Goal: Task Accomplishment & Management: Complete application form

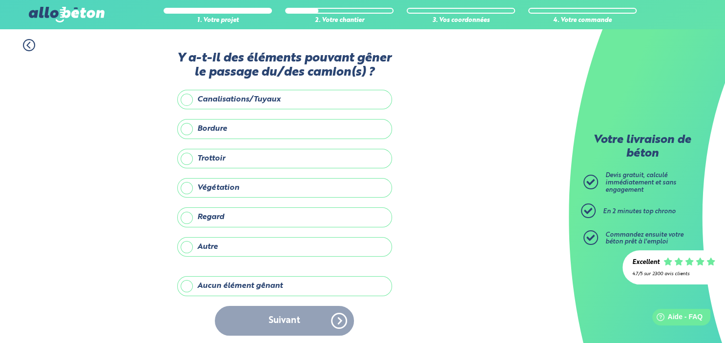
click at [296, 321] on div "Suivant" at bounding box center [284, 321] width 215 height 30
click at [339, 319] on div "Suivant" at bounding box center [284, 321] width 215 height 30
click at [191, 286] on label "Aucun élément gênant" at bounding box center [284, 286] width 215 height 20
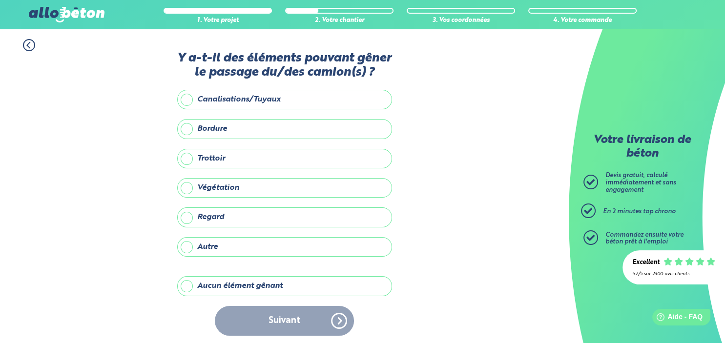
click at [0, 0] on input "Aucun élément gênant" at bounding box center [0, 0] width 0 height 0
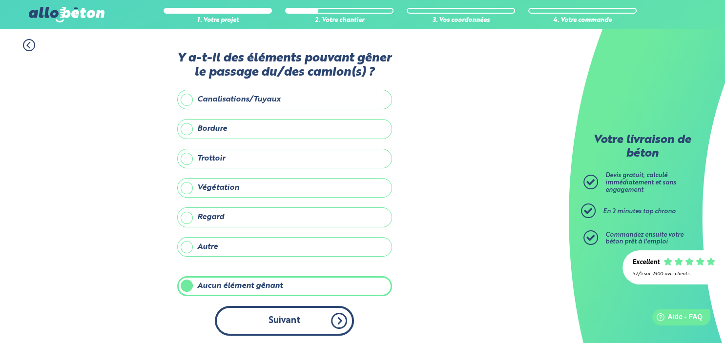
click at [314, 321] on button "Suivant" at bounding box center [284, 321] width 139 height 30
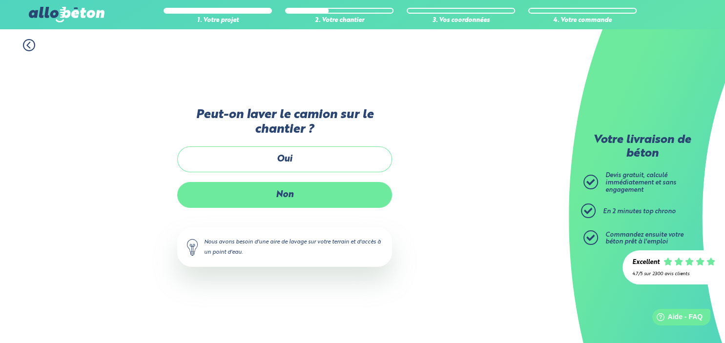
click at [259, 194] on label "Non" at bounding box center [284, 195] width 215 height 26
click at [0, 0] on input "Non" at bounding box center [0, 0] width 0 height 0
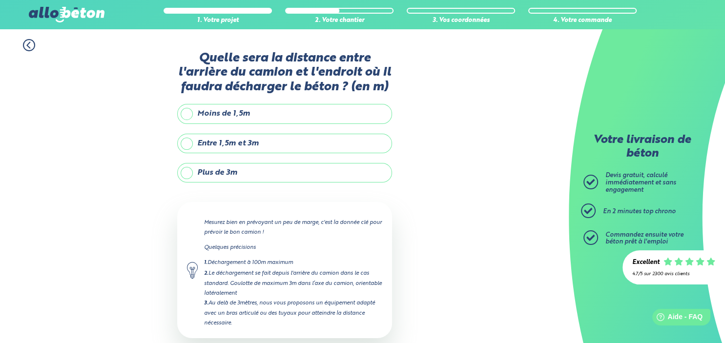
click at [189, 173] on label "Plus de 3m" at bounding box center [284, 173] width 215 height 20
click at [0, 0] on input "Plus de 3m" at bounding box center [0, 0] width 0 height 0
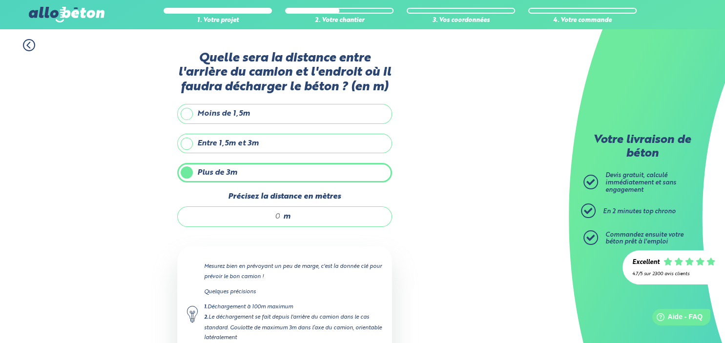
click at [277, 214] on input "Précisez la distance en mètres" at bounding box center [233, 217] width 93 height 10
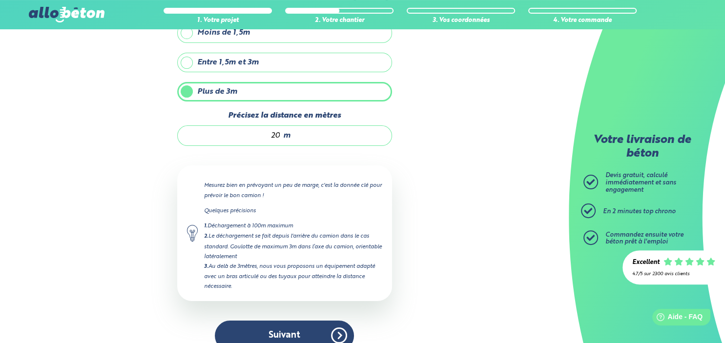
scroll to position [98, 0]
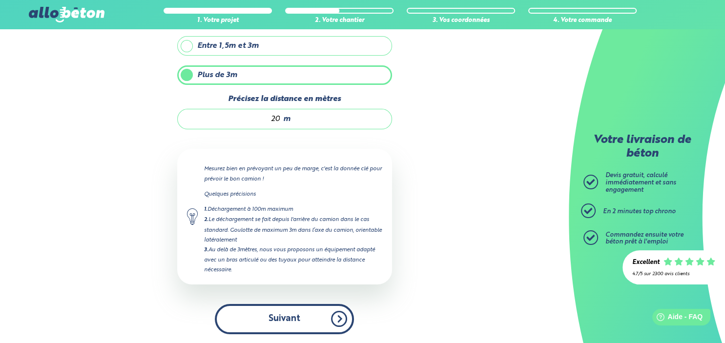
type input "20"
click at [290, 320] on button "Suivant" at bounding box center [284, 319] width 139 height 30
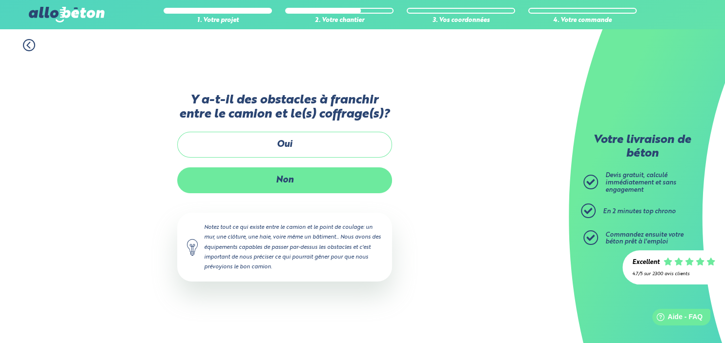
click at [286, 177] on label "Non" at bounding box center [284, 180] width 215 height 26
click at [0, 0] on input "Non" at bounding box center [0, 0] width 0 height 0
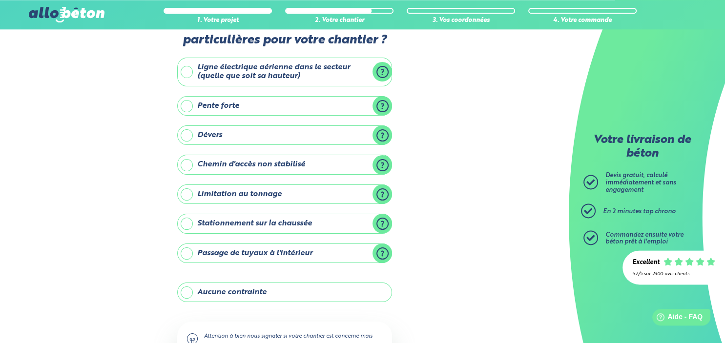
scroll to position [51, 0]
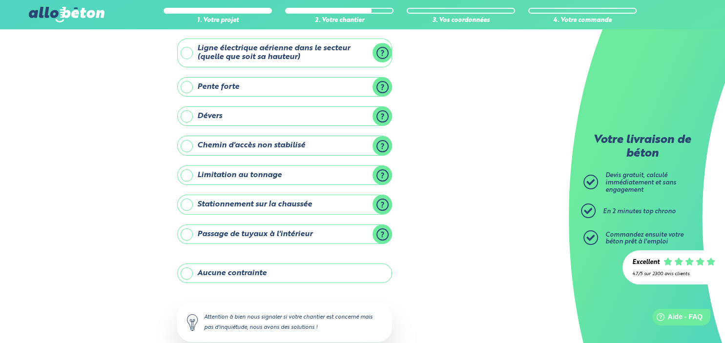
click at [188, 273] on label "Aucune contrainte" at bounding box center [284, 274] width 215 height 20
click at [0, 0] on input "Aucune contrainte" at bounding box center [0, 0] width 0 height 0
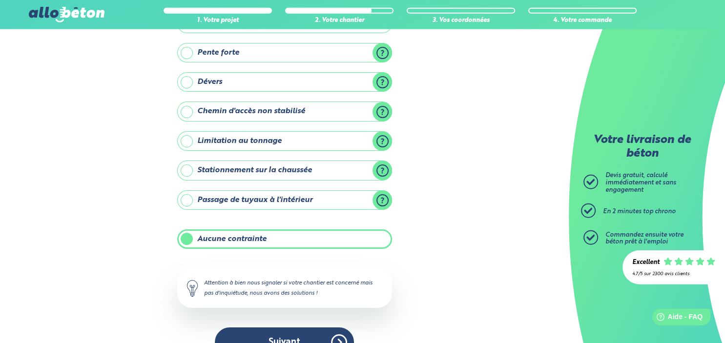
scroll to position [107, 0]
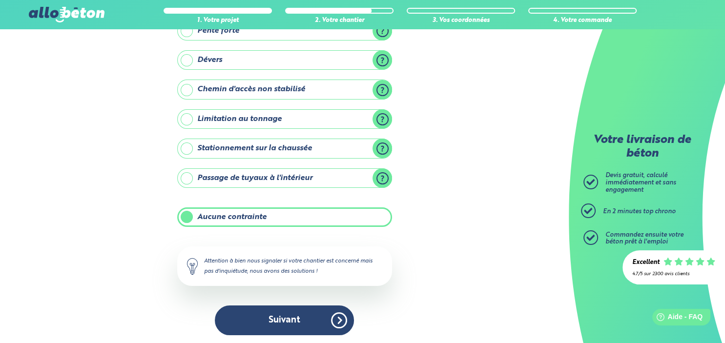
click at [277, 322] on button "Suivant" at bounding box center [284, 321] width 139 height 30
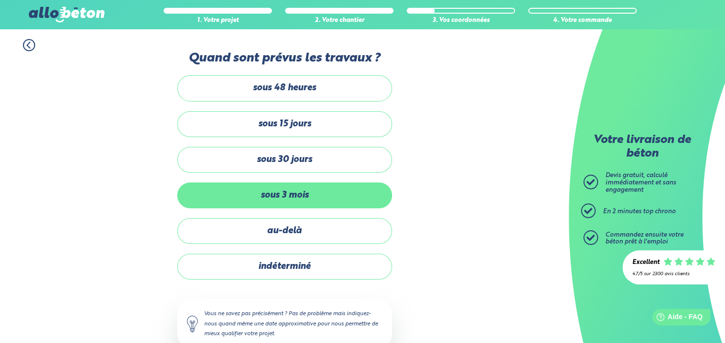
click at [321, 192] on label "sous 3 mois" at bounding box center [284, 196] width 215 height 26
click at [0, 0] on input "sous 3 mois" at bounding box center [0, 0] width 0 height 0
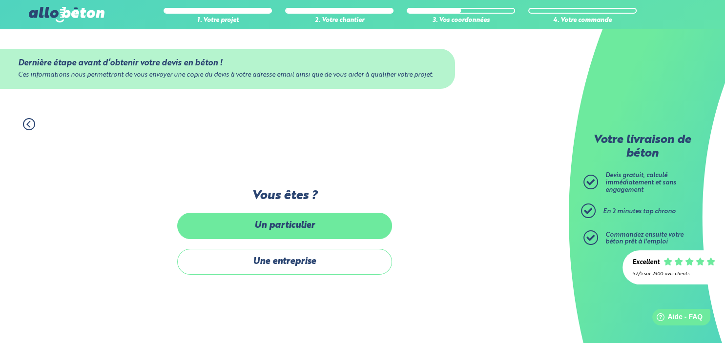
click at [261, 234] on label "Un particulier" at bounding box center [284, 226] width 215 height 26
click at [255, 224] on label "Un particulier" at bounding box center [284, 226] width 215 height 26
click at [0, 0] on input "Un particulier" at bounding box center [0, 0] width 0 height 0
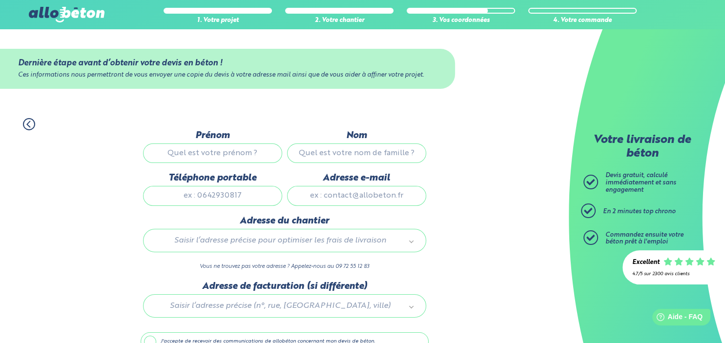
click at [216, 150] on input "Prénom" at bounding box center [212, 153] width 139 height 20
click at [220, 149] on input "Prénom" at bounding box center [212, 153] width 139 height 20
type input "PINEL"
click at [314, 150] on input "Nom" at bounding box center [356, 153] width 139 height 20
type input "[PERSON_NAME]"
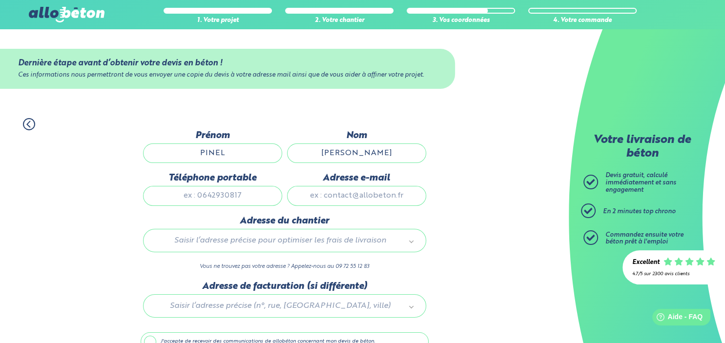
click at [234, 192] on input "Téléphone portable" at bounding box center [212, 196] width 139 height 20
type input "0768629888"
click at [304, 192] on input "Adresse e-mail" at bounding box center [356, 196] width 139 height 20
type input "[EMAIL_ADDRESS][DOMAIN_NAME]"
click at [202, 244] on body "09 72 55 12 83 Conseils et Appel Gratuits nos produits le béton prêt à l'emploi…" at bounding box center [362, 197] width 725 height 395
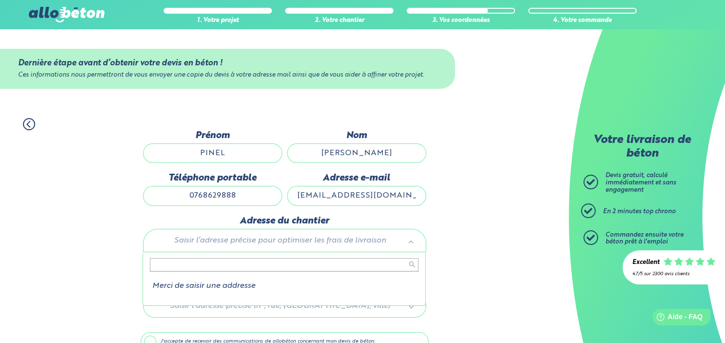
type input """
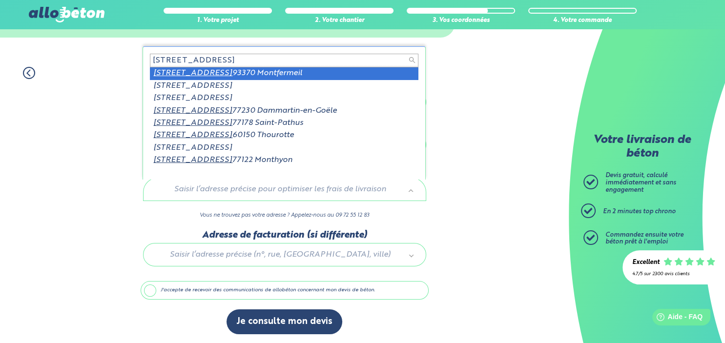
click at [233, 54] on input "3 rue du jeu d'arc" at bounding box center [284, 61] width 268 height 14
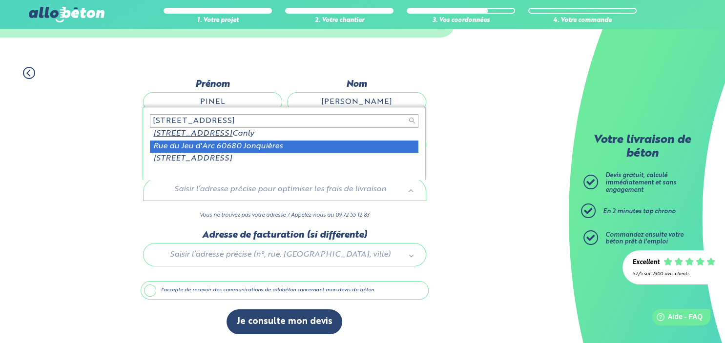
type input "3 rue du jeu d'arc 60680"
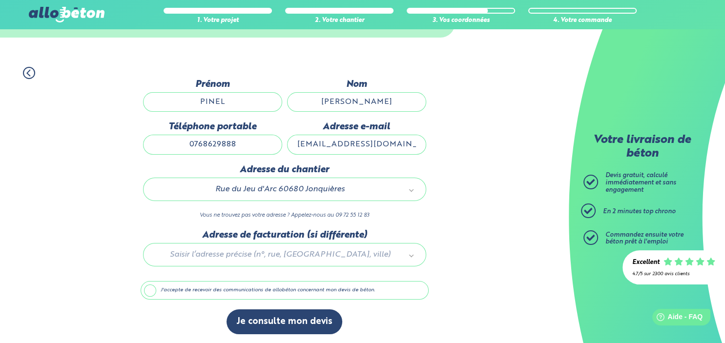
click at [228, 258] on div at bounding box center [285, 253] width 288 height 46
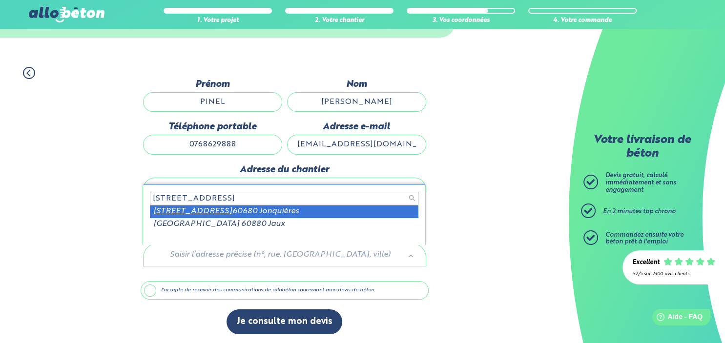
type input "23 rue de Varanval"
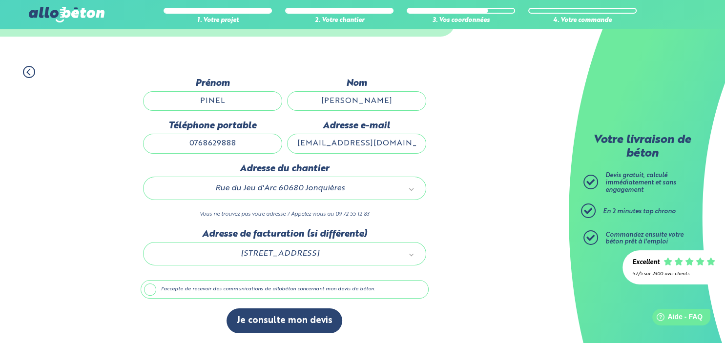
scroll to position [55, 0]
click at [144, 288] on label "J'accepte de recevoir des communications de allobéton concernant mon devis de b…" at bounding box center [285, 289] width 288 height 19
click at [0, 0] on input "J'accepte de recevoir des communications de allobéton concernant mon devis de b…" at bounding box center [0, 0] width 0 height 0
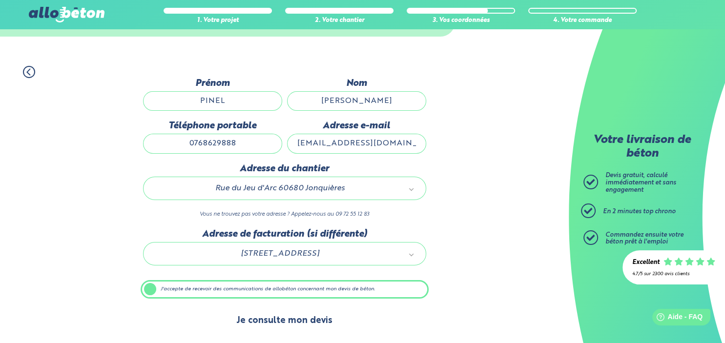
click at [280, 324] on button "Je consulte mon devis" at bounding box center [284, 320] width 116 height 25
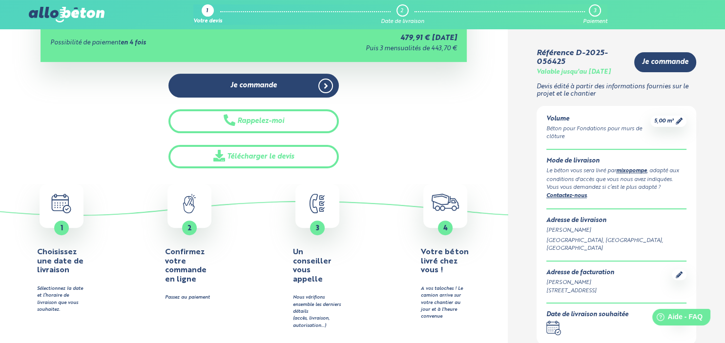
scroll to position [206, 0]
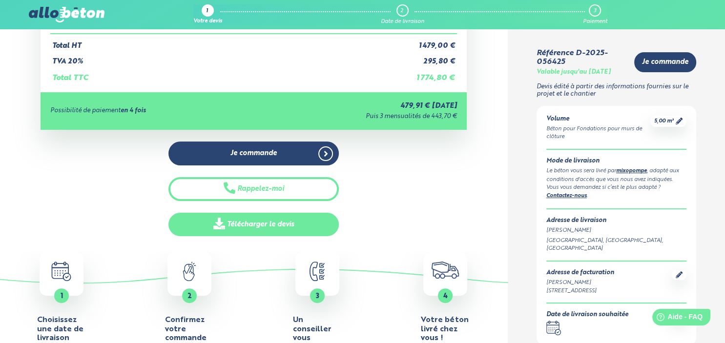
click at [249, 224] on link "Télécharger le devis" at bounding box center [253, 225] width 170 height 24
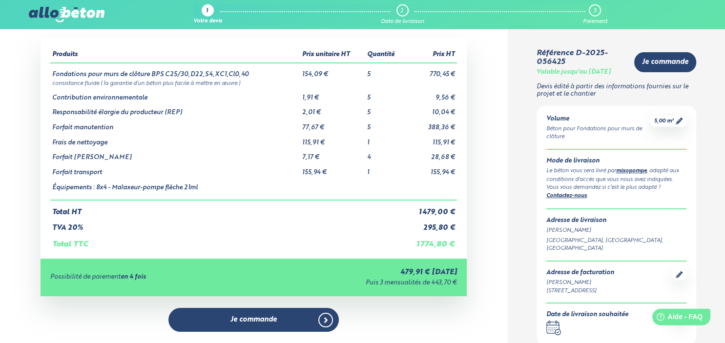
scroll to position [0, 0]
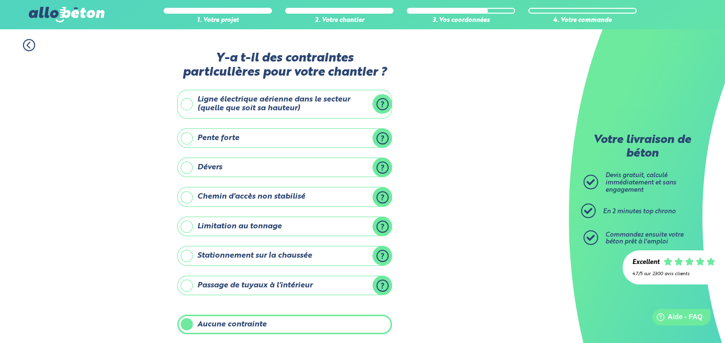
scroll to position [107, 0]
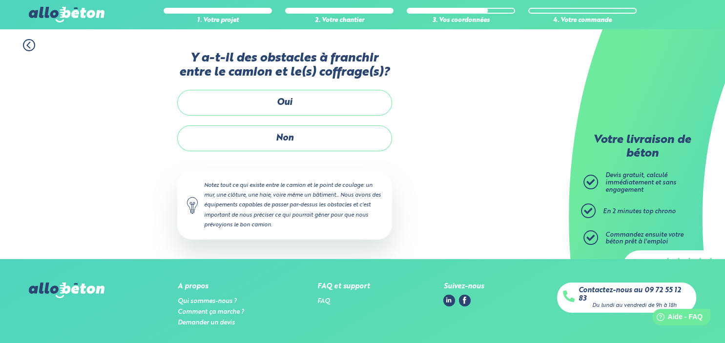
scroll to position [37, 0]
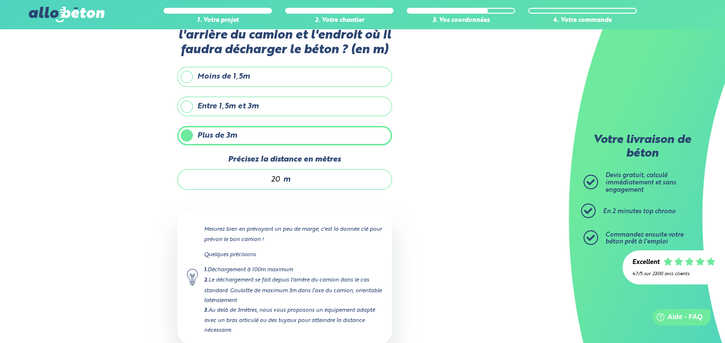
click at [284, 178] on span "m" at bounding box center [286, 179] width 7 height 9
click at [279, 178] on input "20" at bounding box center [233, 180] width 93 height 10
type input "2"
type input """
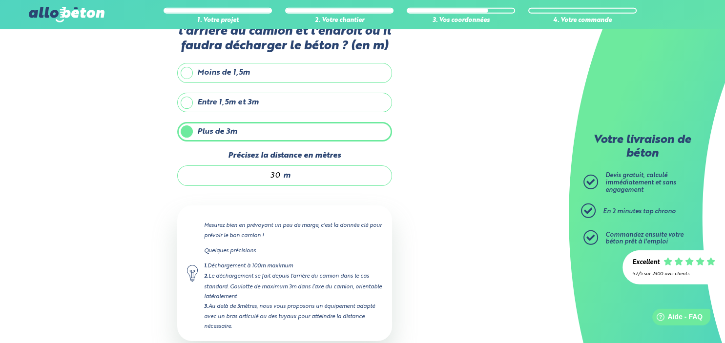
scroll to position [219, 0]
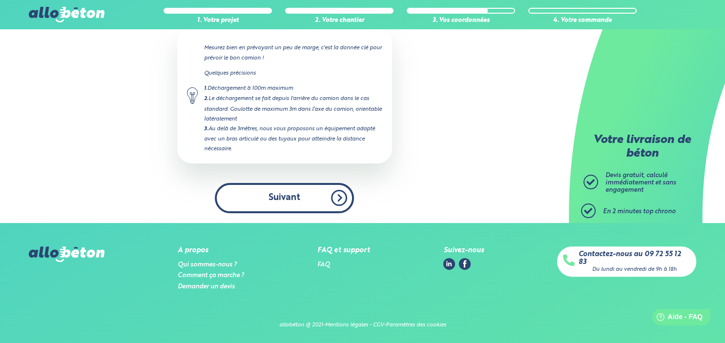
type input "30"
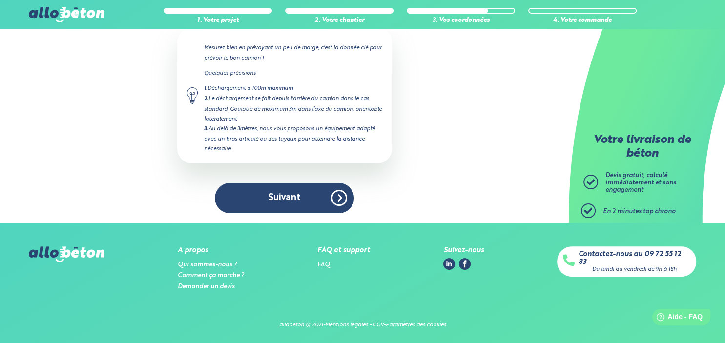
drag, startPoint x: 290, startPoint y: 186, endPoint x: 292, endPoint y: 196, distance: 10.0
click at [290, 190] on button "Suivant" at bounding box center [284, 198] width 139 height 30
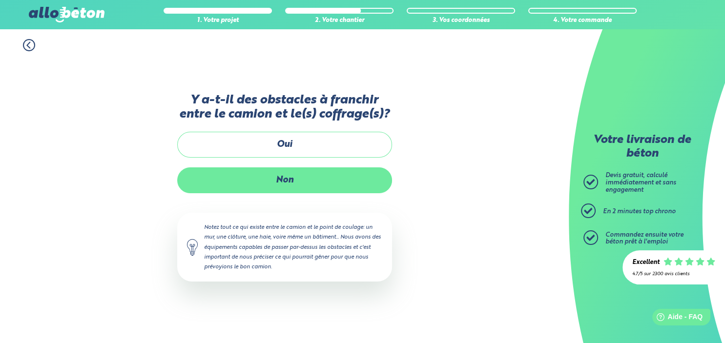
click at [307, 179] on label "Non" at bounding box center [284, 180] width 215 height 26
click at [0, 0] on input "Non" at bounding box center [0, 0] width 0 height 0
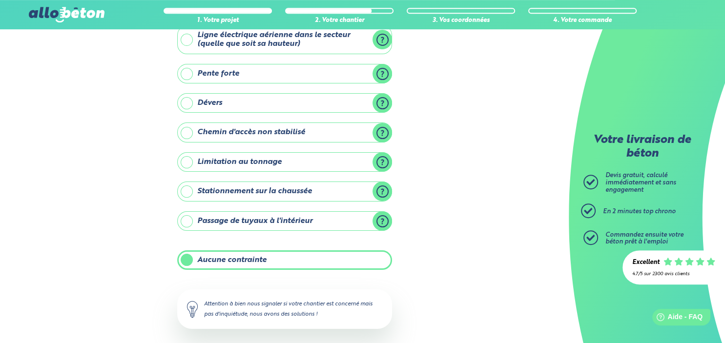
scroll to position [107, 0]
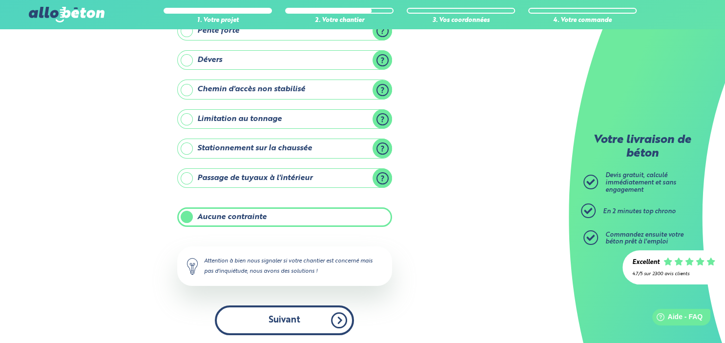
click at [317, 317] on button "Suivant" at bounding box center [284, 321] width 139 height 30
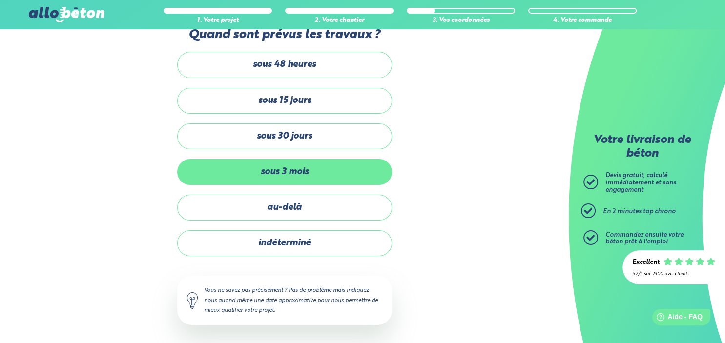
click at [327, 171] on label "sous 3 mois" at bounding box center [284, 172] width 215 height 26
click at [0, 0] on input "sous 3 mois" at bounding box center [0, 0] width 0 height 0
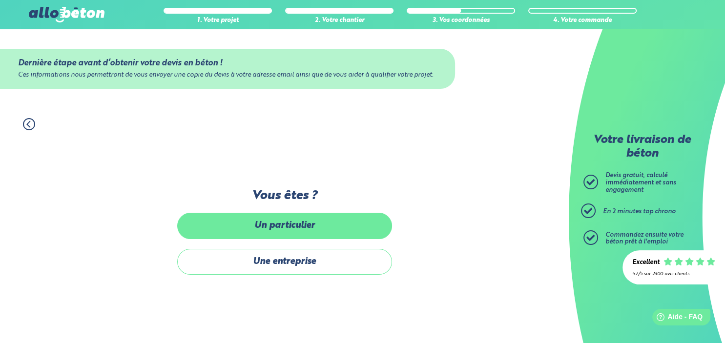
click at [338, 224] on label "Un particulier" at bounding box center [284, 226] width 215 height 26
click at [0, 0] on input "Un particulier" at bounding box center [0, 0] width 0 height 0
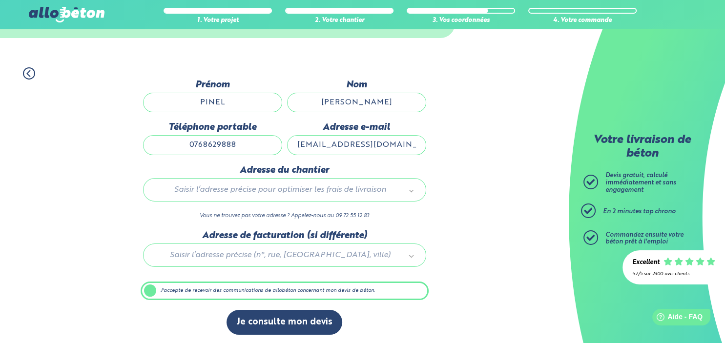
scroll to position [51, 0]
click at [225, 183] on div "Saisir l’adresse précise pour optimiser les frais de livraison" at bounding box center [284, 189] width 283 height 23
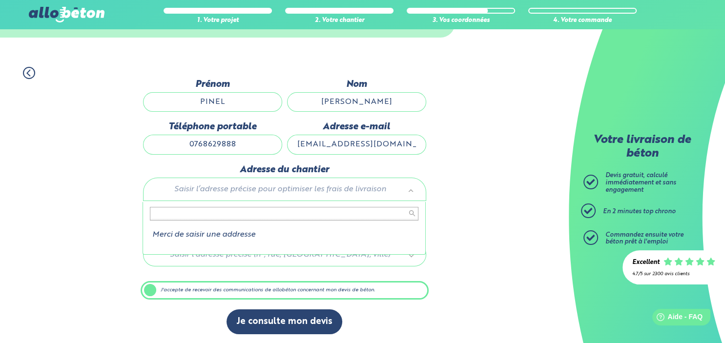
click at [226, 191] on body "09 72 55 12 83 Conseils et Appel Gratuits nos produits le béton prêt à l'emploi…" at bounding box center [362, 146] width 725 height 395
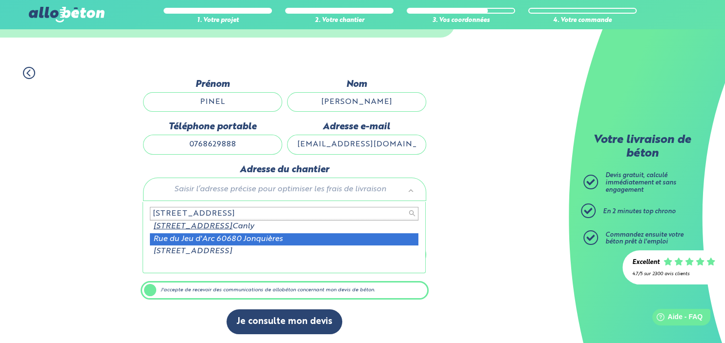
type input "3 RUE DU JEU D'ARC 60680"
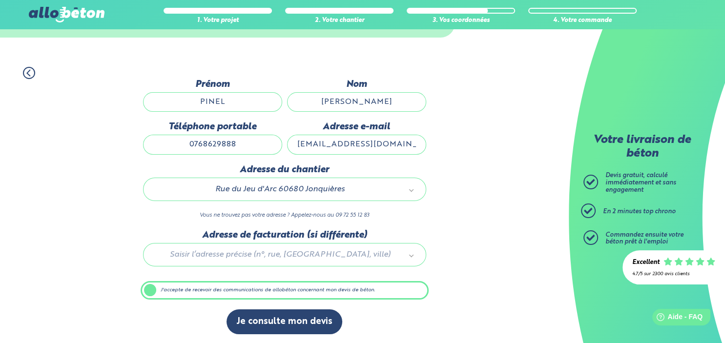
click at [207, 187] on body "09 72 55 12 83 Conseils et Appel Gratuits nos produits le béton prêt à l'emploi…" at bounding box center [362, 146] width 725 height 395
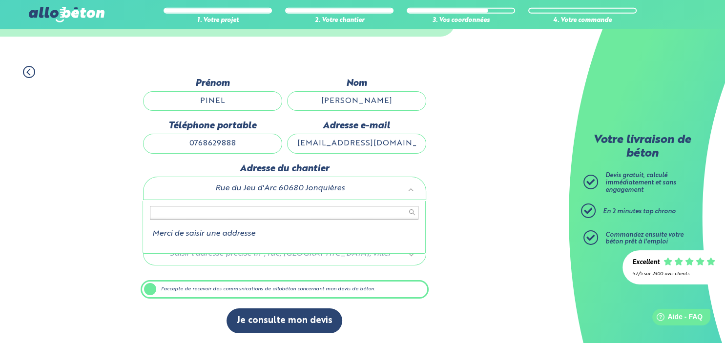
scroll to position [55, 0]
click at [361, 229] on li "Merci de saisir une addresse" at bounding box center [284, 233] width 268 height 9
click at [367, 212] on input "text" at bounding box center [284, 213] width 268 height 14
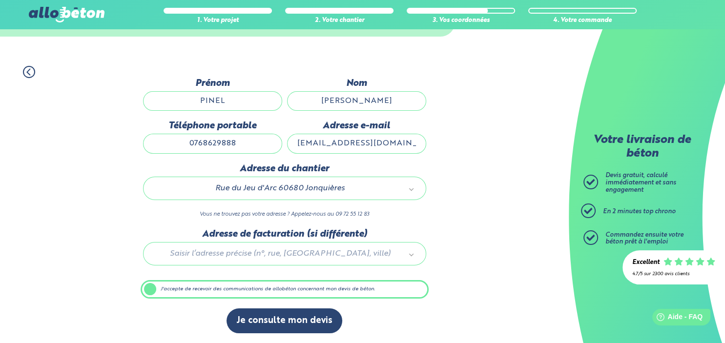
click at [382, 190] on body "09 72 55 12 83 Conseils et Appel Gratuits nos produits le béton prêt à l'emploi…" at bounding box center [362, 145] width 725 height 395
click at [274, 253] on div at bounding box center [285, 252] width 288 height 46
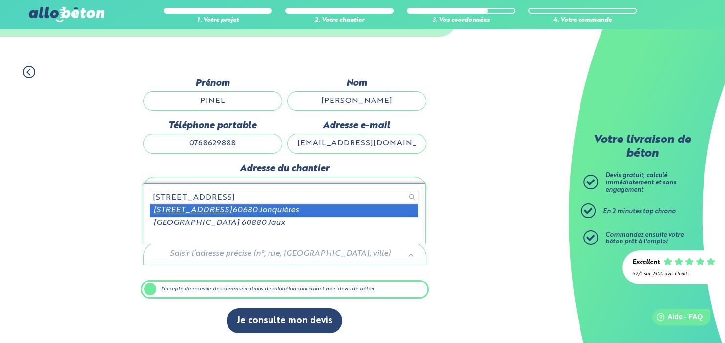
type input "23 RUE DE VARANVAL"
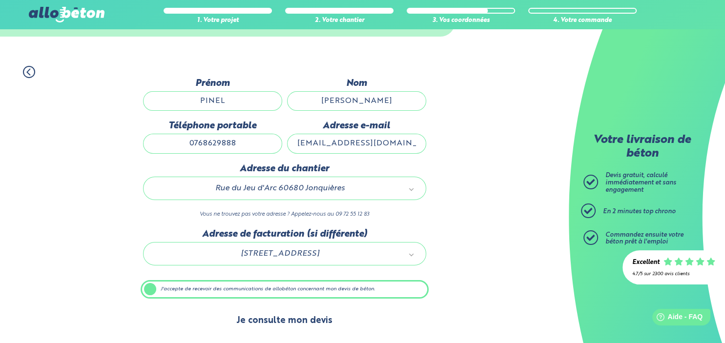
click at [278, 316] on button "Je consulte mon devis" at bounding box center [284, 320] width 116 height 25
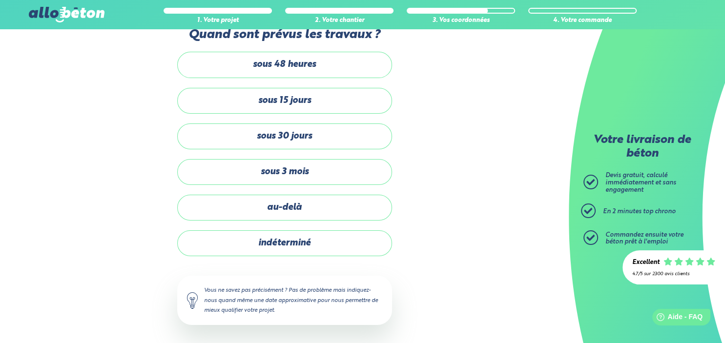
scroll to position [107, 0]
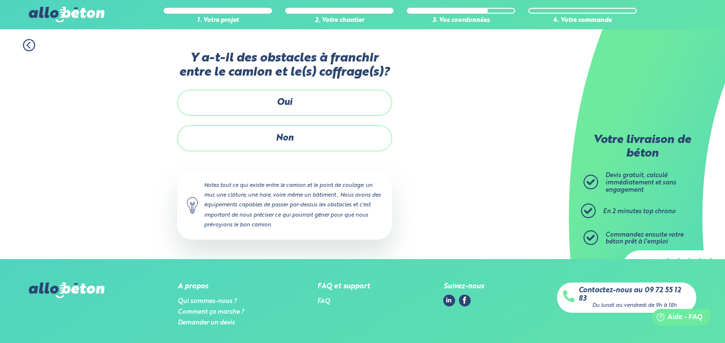
scroll to position [219, 0]
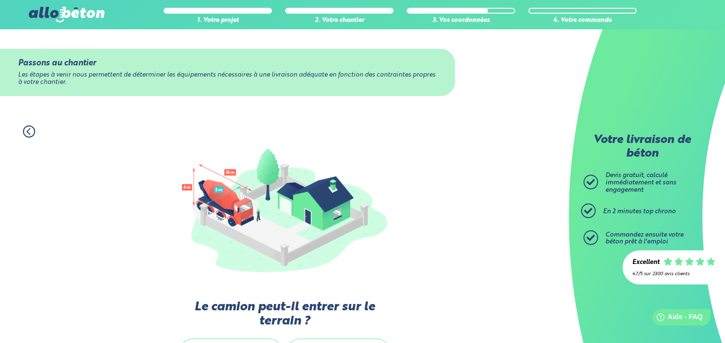
scroll to position [103, 0]
